Goal: Task Accomplishment & Management: Manage account settings

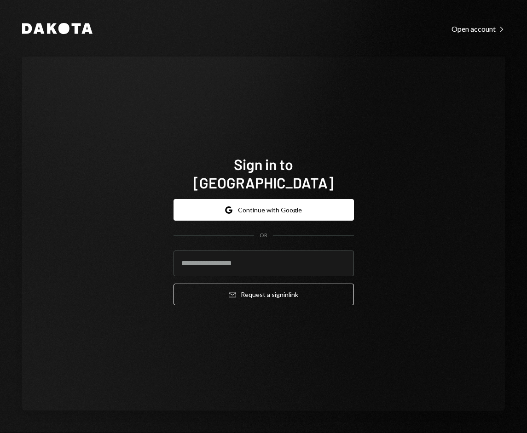
type input "**********"
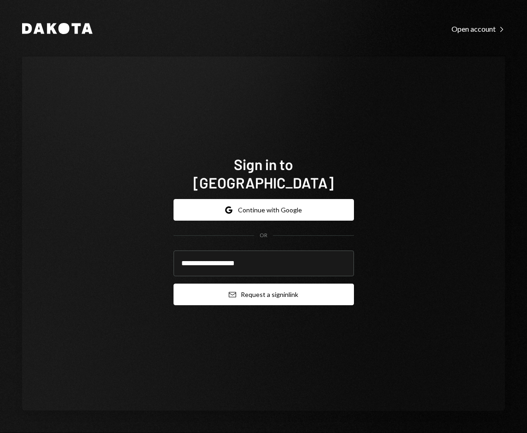
click at [265, 288] on button "Email Request a sign in link" at bounding box center [263, 295] width 180 height 22
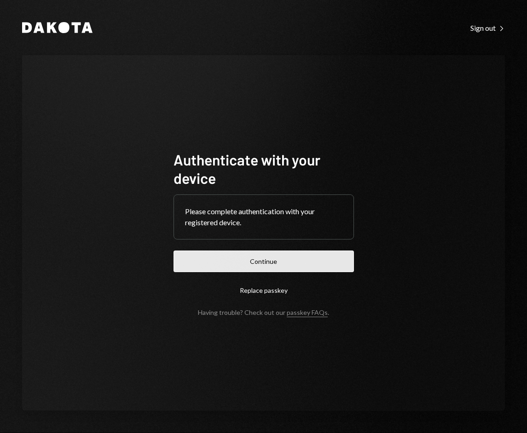
click at [273, 263] on button "Continue" at bounding box center [263, 262] width 180 height 22
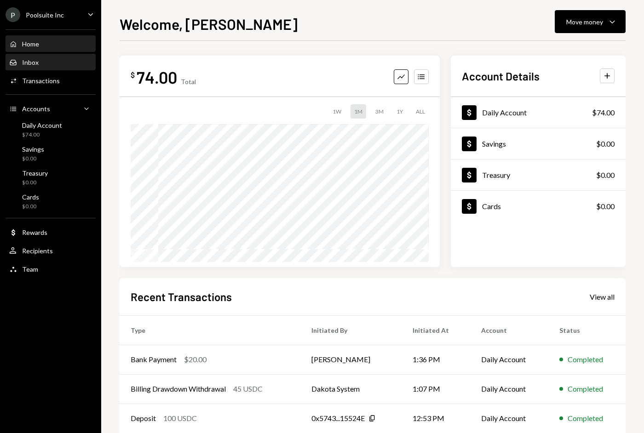
click at [47, 58] on div "Inbox Inbox" at bounding box center [50, 62] width 83 height 8
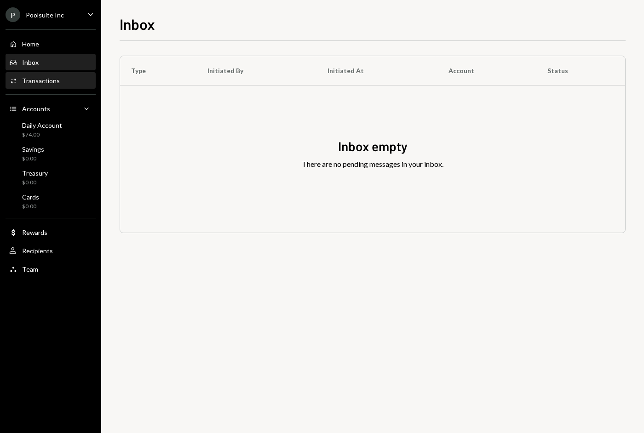
click at [47, 83] on div "Transactions" at bounding box center [41, 81] width 38 height 8
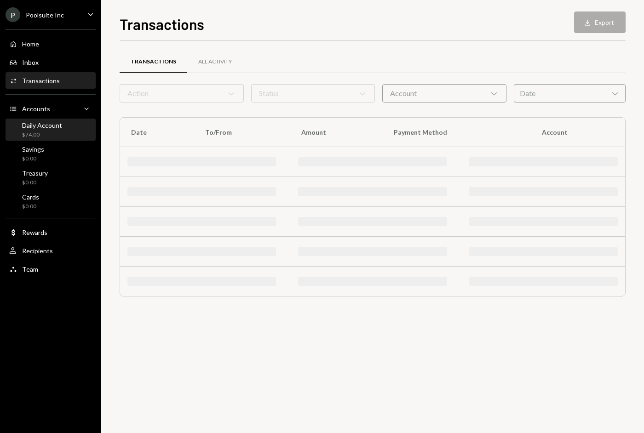
click at [47, 131] on div "$74.00" at bounding box center [42, 135] width 40 height 8
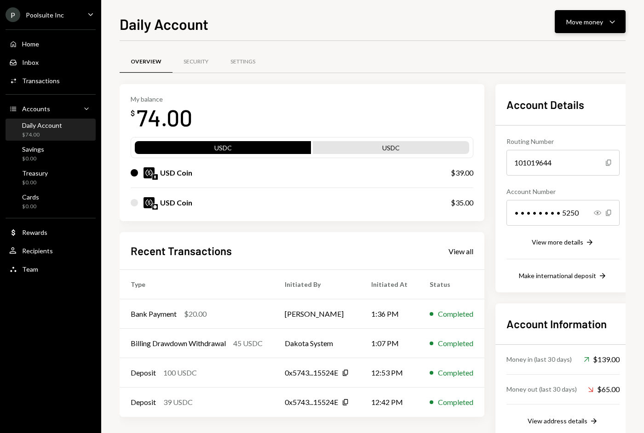
click at [526, 23] on icon "Caret Down" at bounding box center [612, 21] width 11 height 11
click at [471, 64] on div "Overview Security Settings" at bounding box center [373, 61] width 506 height 23
click at [526, 17] on div "Move money Caret Down" at bounding box center [590, 21] width 48 height 11
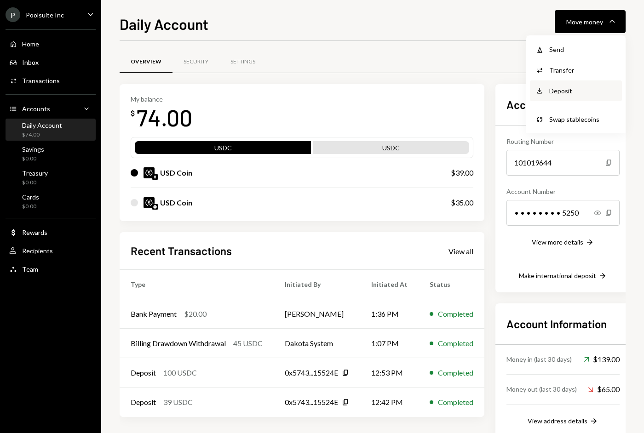
click at [526, 85] on div "Deposit Deposit" at bounding box center [576, 90] width 92 height 21
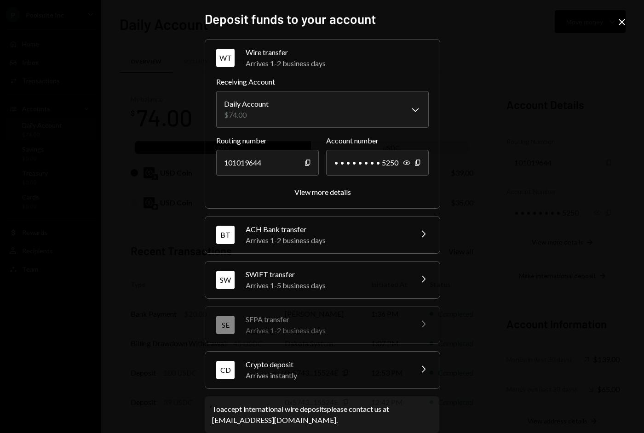
scroll to position [15, 0]
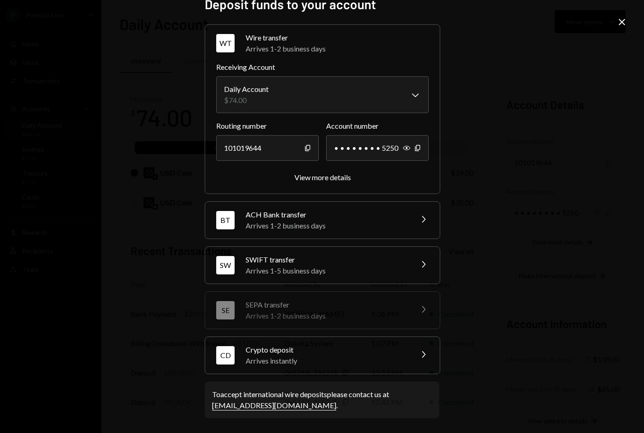
click at [359, 217] on div "ACH Bank transfer" at bounding box center [326, 214] width 161 height 11
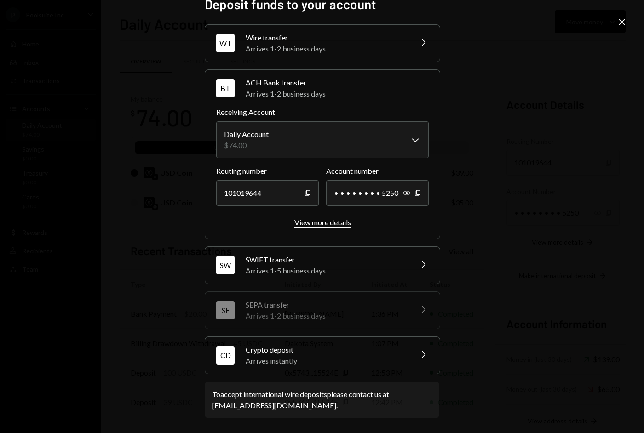
click at [321, 227] on button "View more details" at bounding box center [322, 223] width 57 height 10
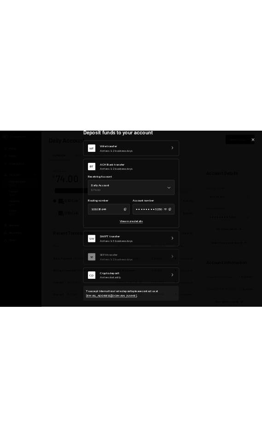
scroll to position [0, 0]
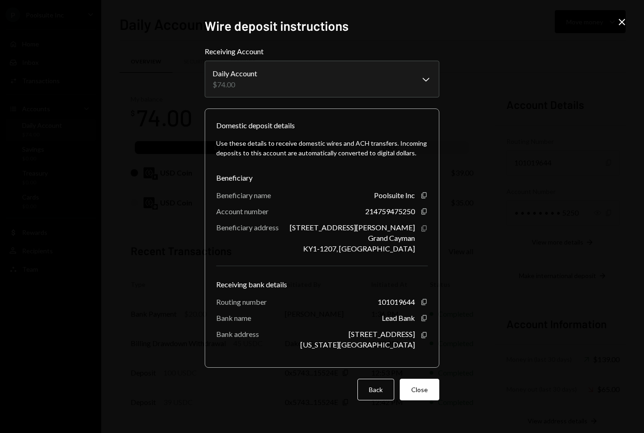
click at [424, 228] on icon "Copy" at bounding box center [423, 228] width 7 height 7
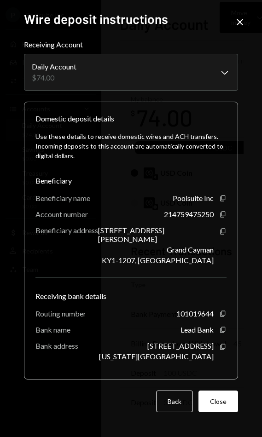
click at [242, 22] on icon "Close" at bounding box center [239, 22] width 11 height 11
